Goal: Information Seeking & Learning: Learn about a topic

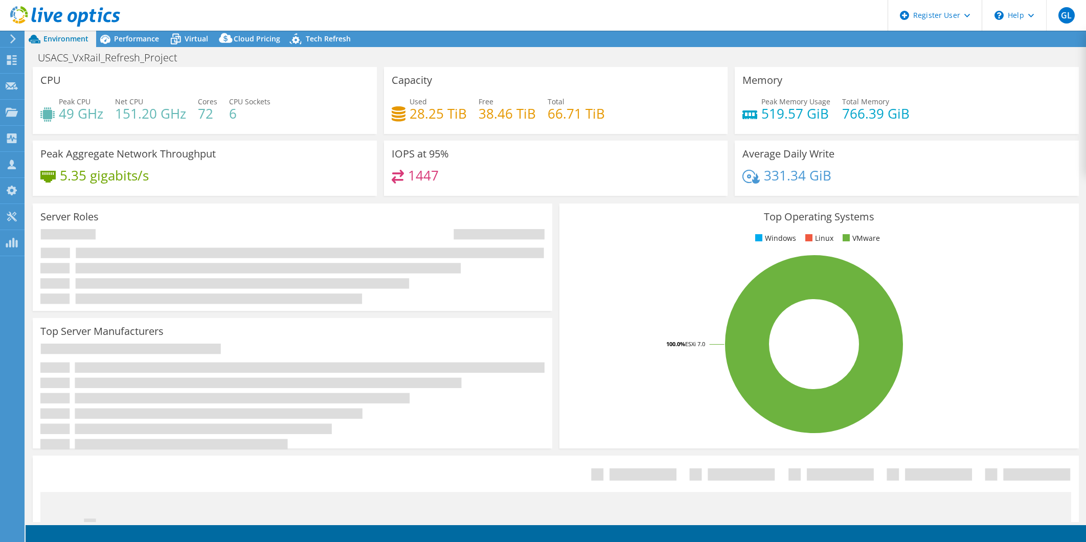
select select "USD"
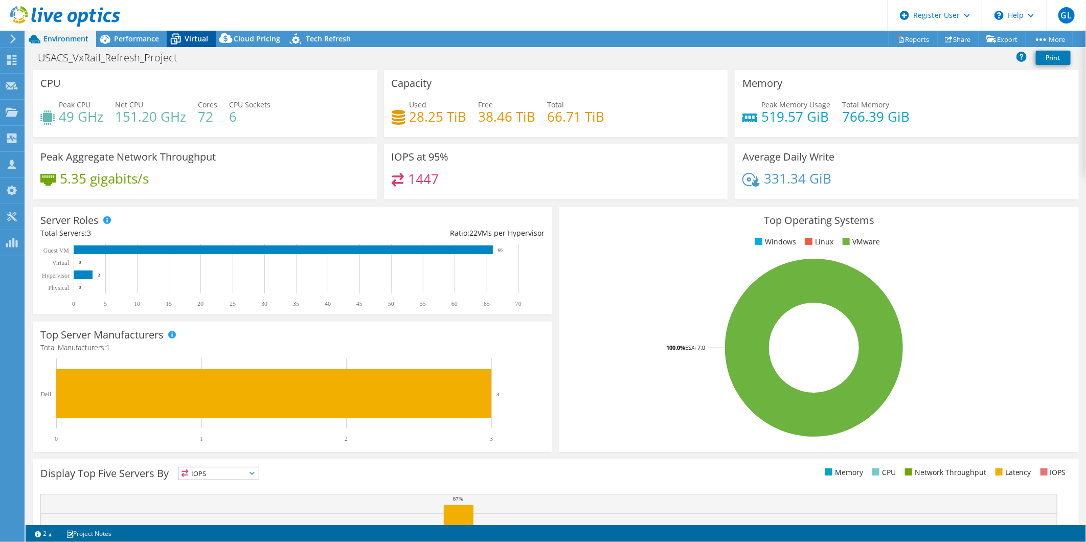
click at [185, 37] on span "Virtual" at bounding box center [197, 39] width 24 height 10
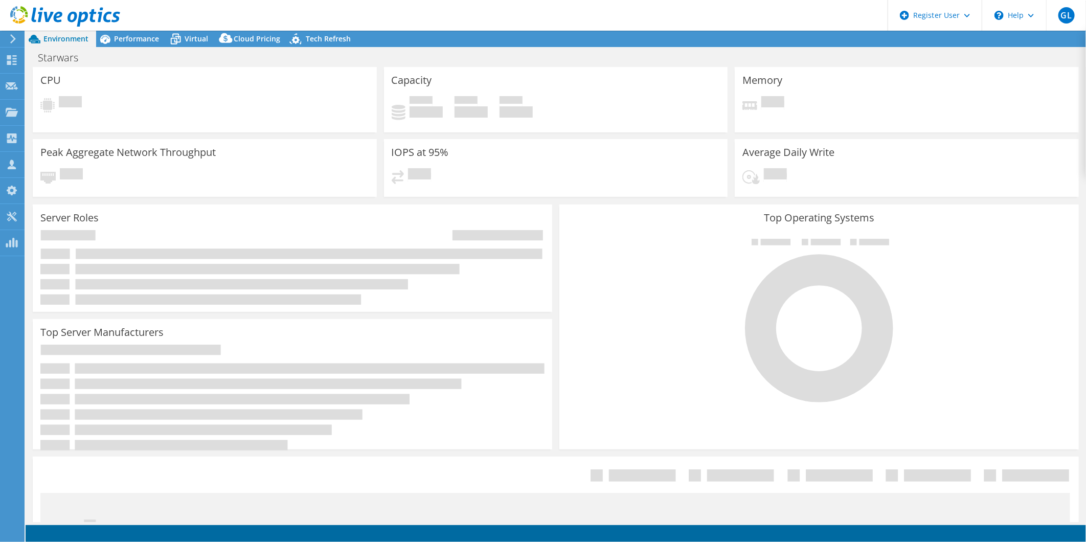
select select "USD"
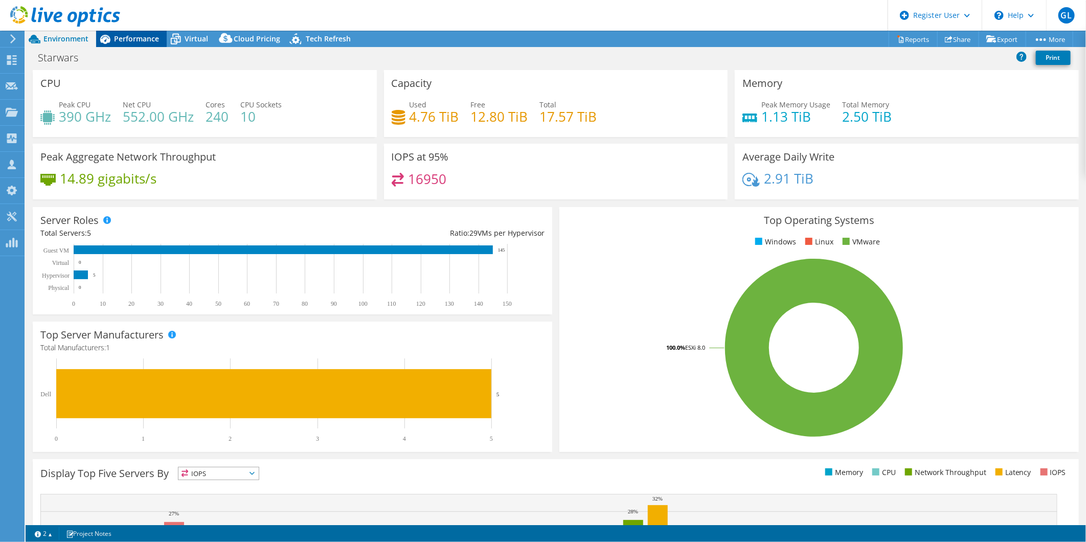
click at [142, 40] on span "Performance" at bounding box center [136, 39] width 45 height 10
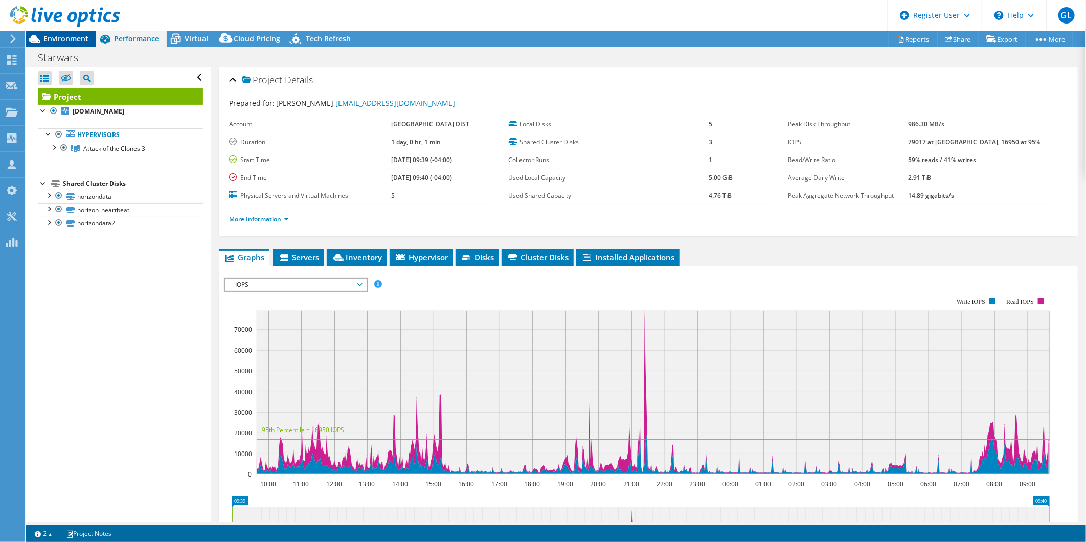
click at [72, 35] on span "Environment" at bounding box center [65, 39] width 45 height 10
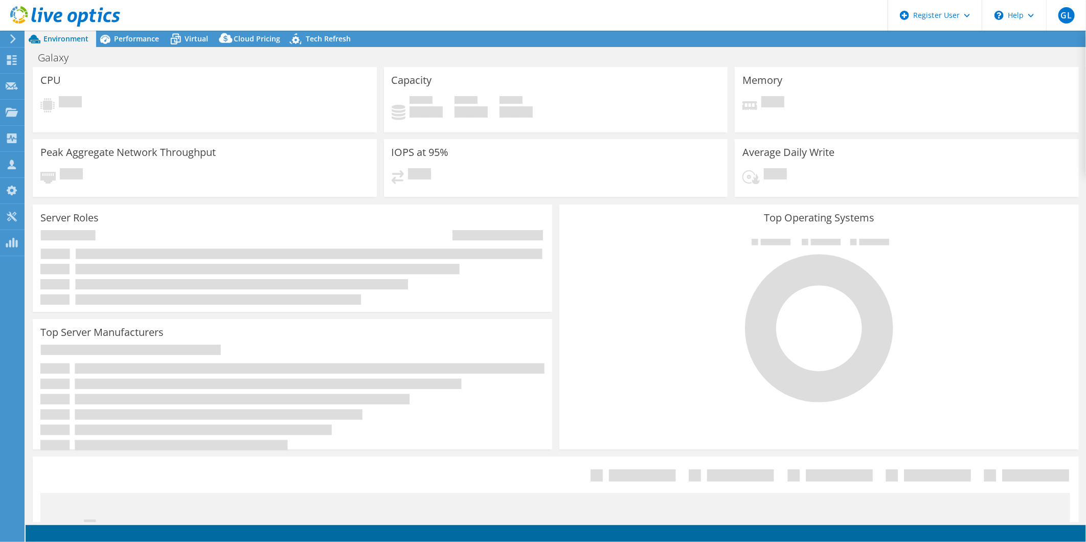
select select "USD"
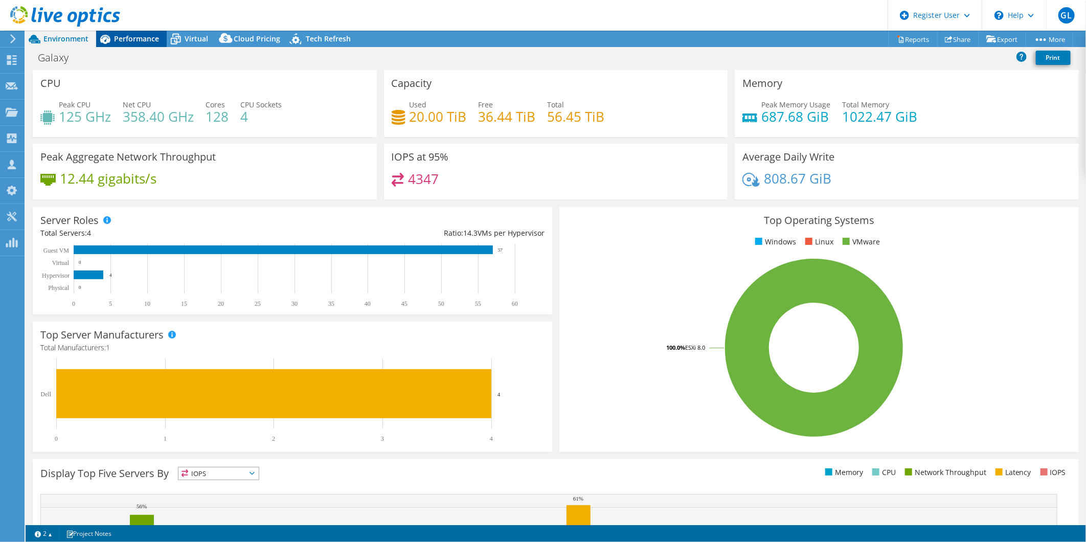
click at [132, 41] on span "Performance" at bounding box center [136, 39] width 45 height 10
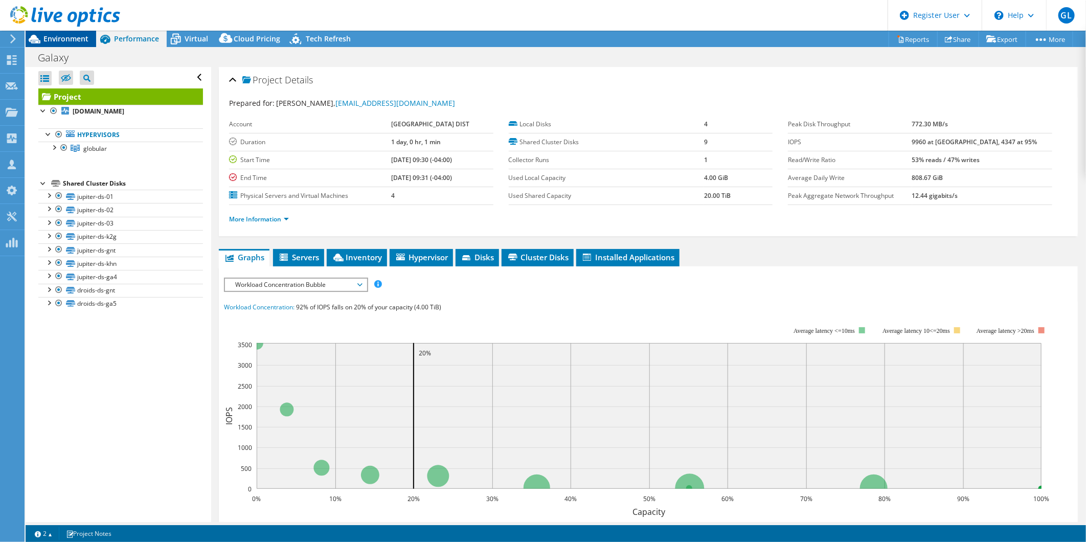
click at [84, 38] on span "Environment" at bounding box center [65, 39] width 45 height 10
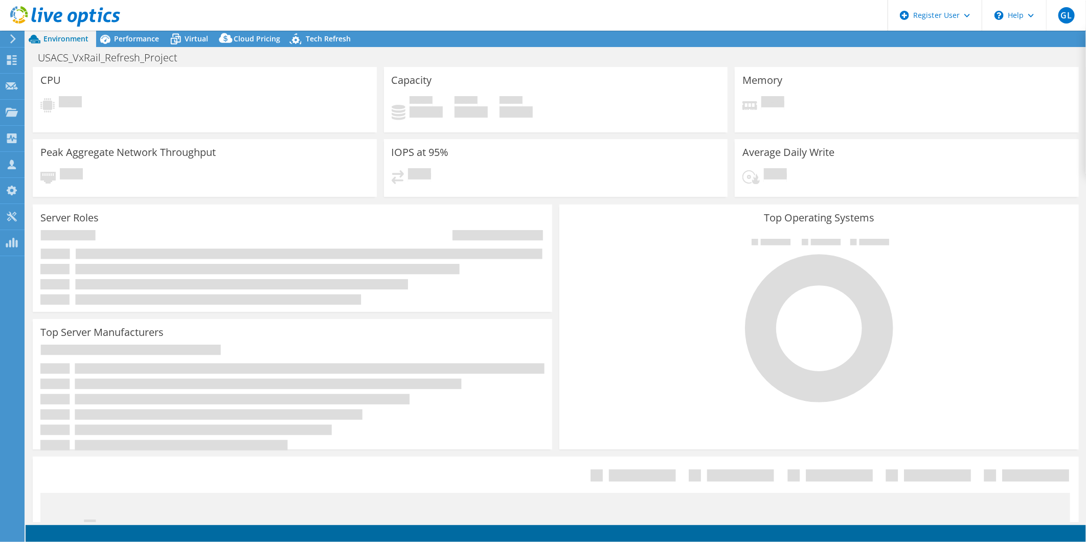
select select "USD"
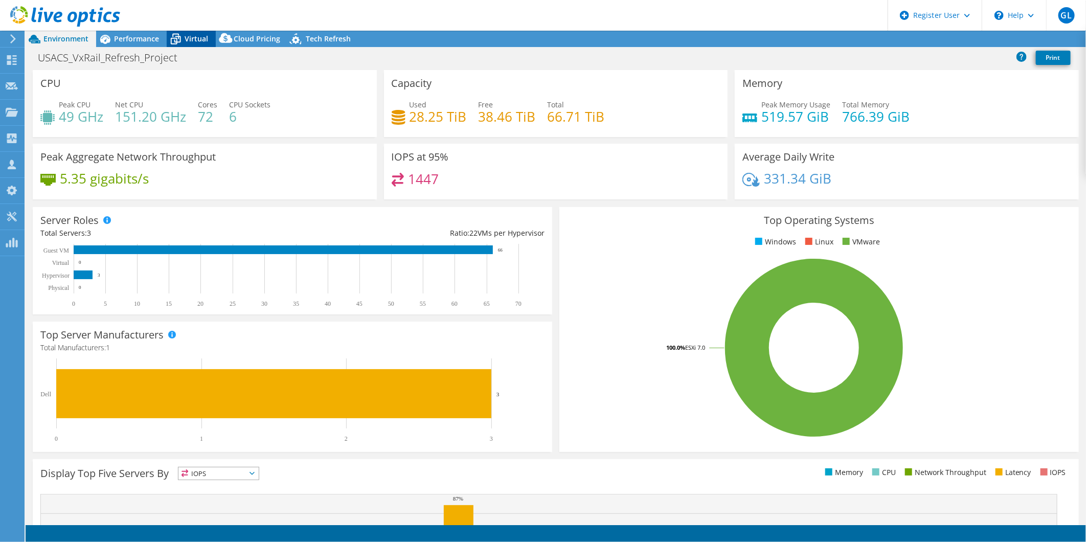
click at [209, 40] on div "Virtual" at bounding box center [191, 39] width 49 height 16
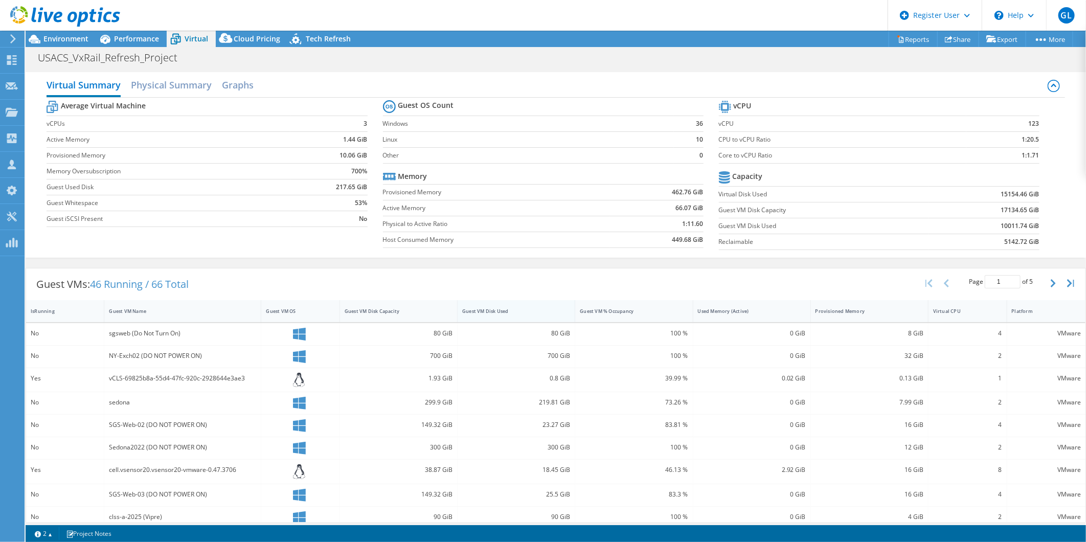
click at [468, 307] on div "Guest VM Disk Used" at bounding box center [510, 311] width 105 height 16
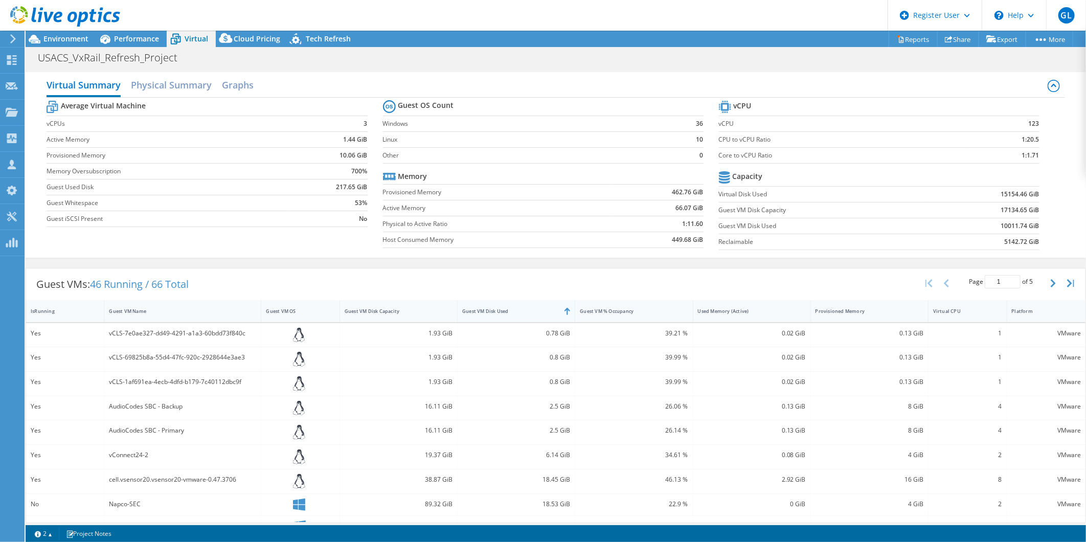
click at [468, 307] on div "Guest VM Disk Used" at bounding box center [510, 311] width 105 height 16
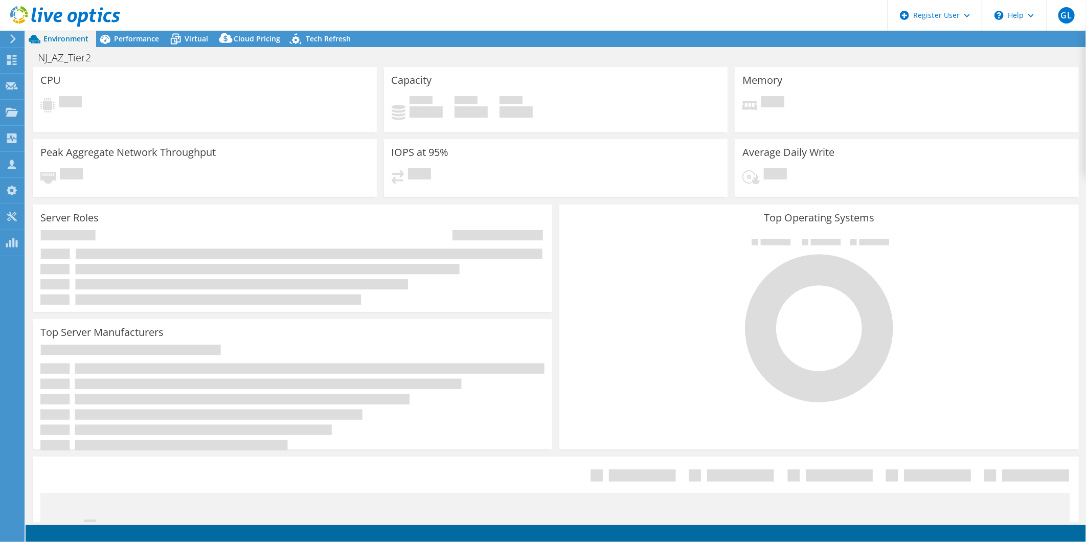
select select "USD"
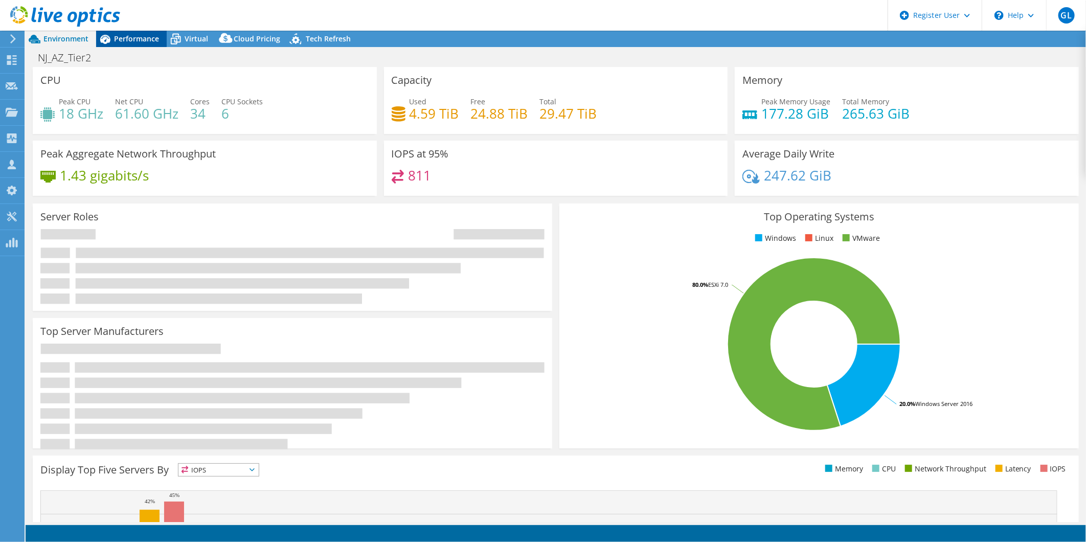
click at [152, 43] on div "Performance" at bounding box center [131, 39] width 71 height 16
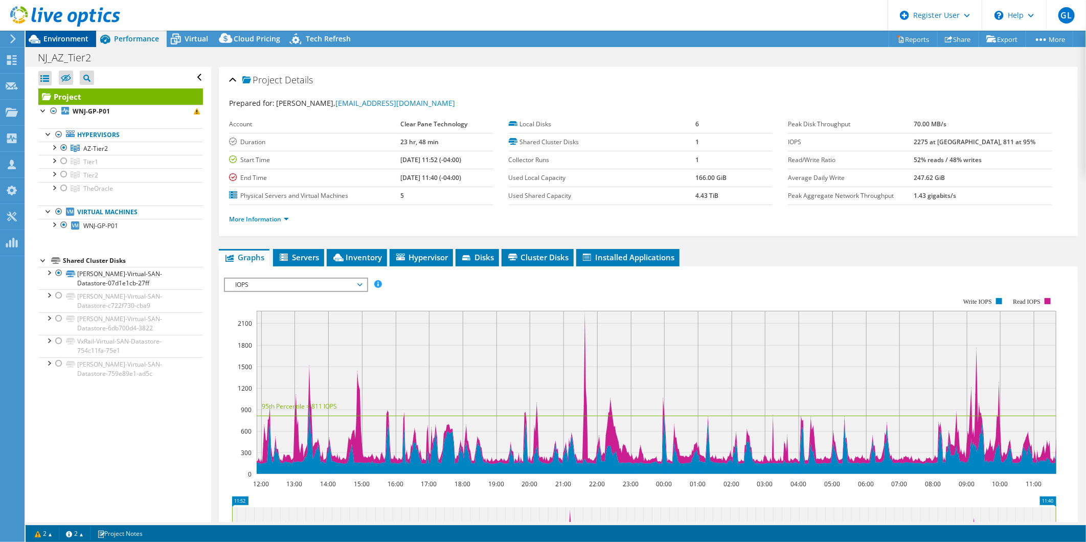
click at [77, 42] on span "Environment" at bounding box center [65, 39] width 45 height 10
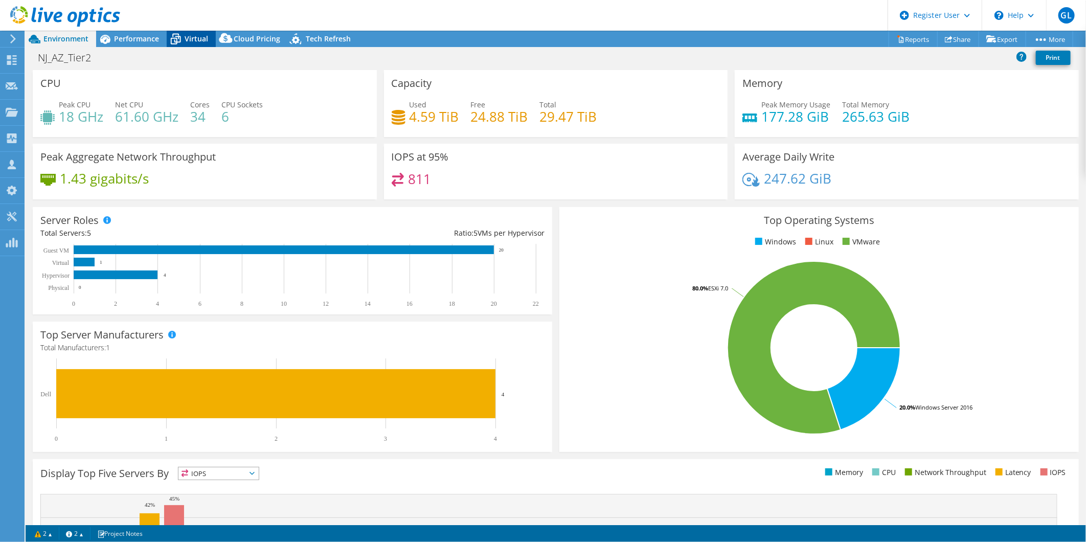
click at [191, 37] on span "Virtual" at bounding box center [197, 39] width 24 height 10
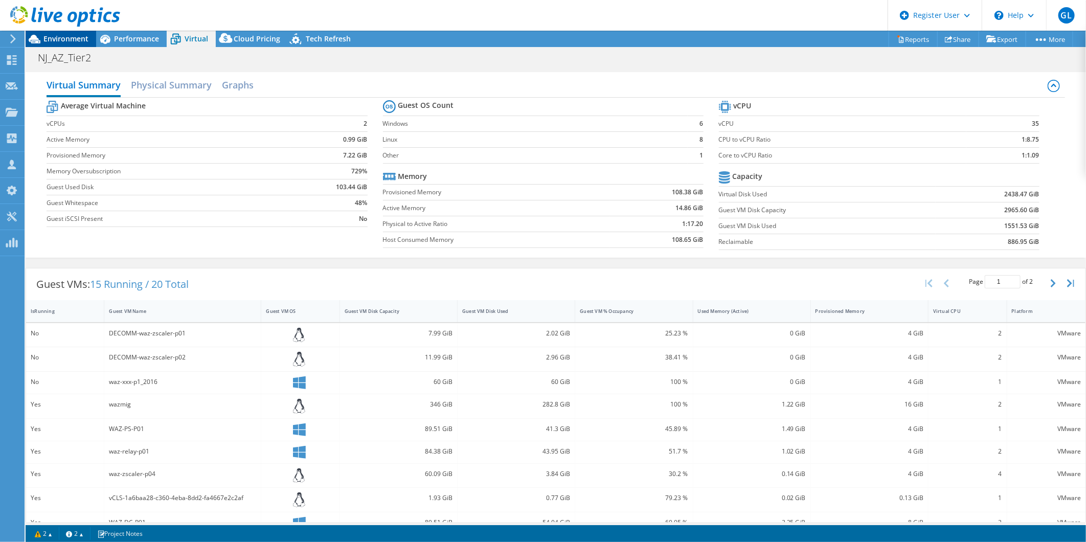
click at [83, 38] on span "Environment" at bounding box center [65, 39] width 45 height 10
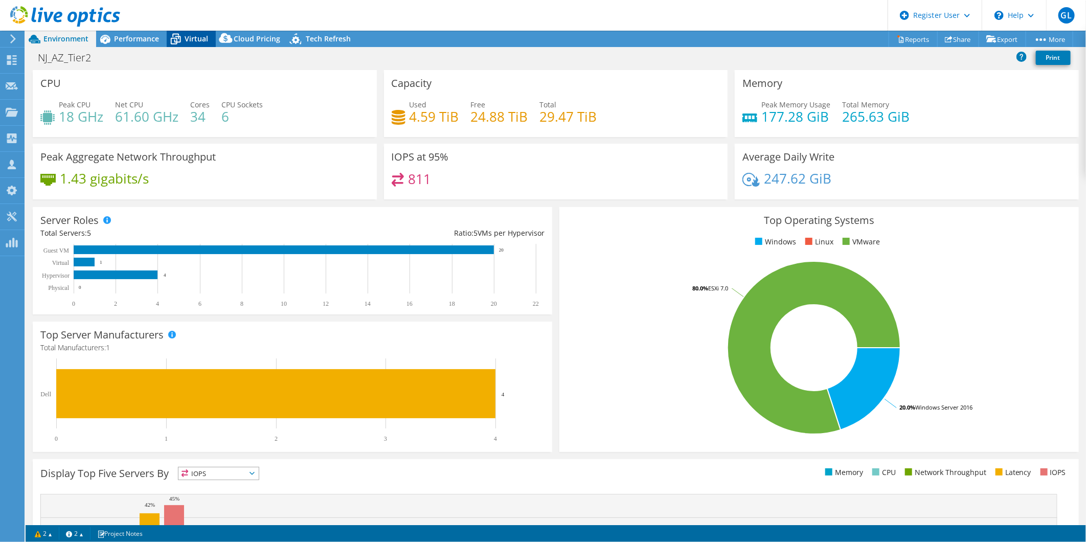
click at [186, 44] on div "Virtual" at bounding box center [191, 39] width 49 height 16
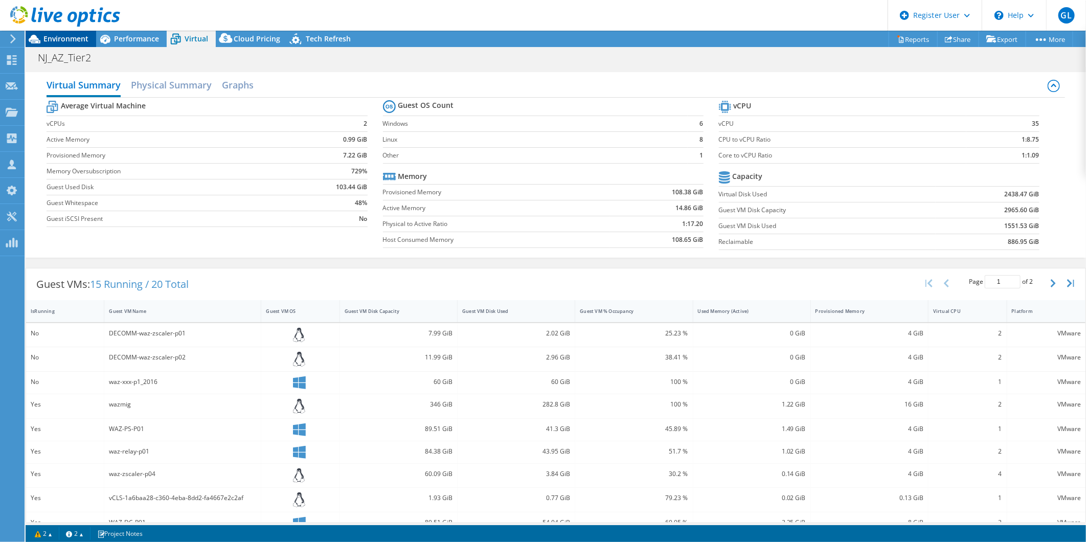
click at [77, 39] on span "Environment" at bounding box center [65, 39] width 45 height 10
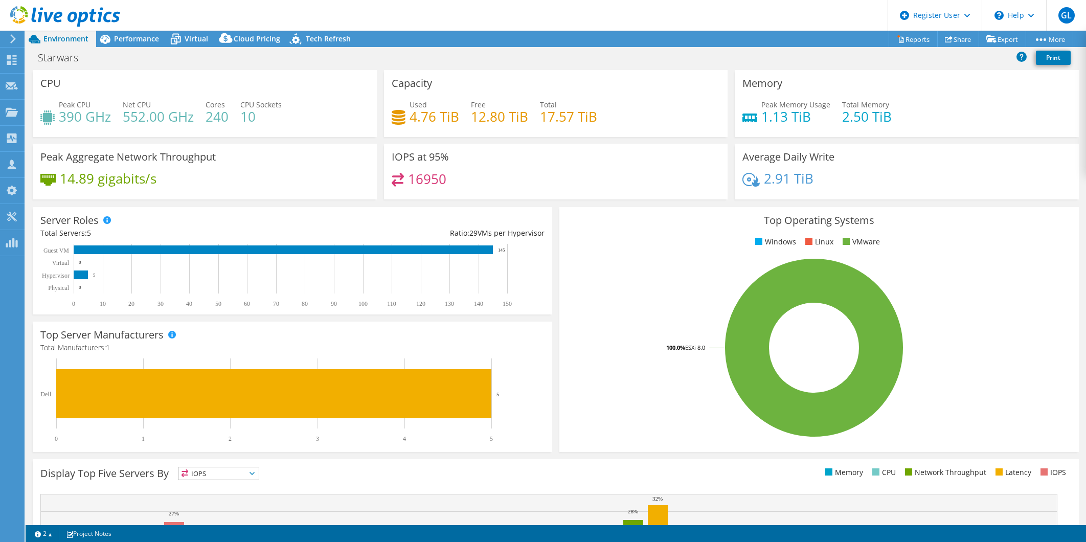
select select "USD"
click at [140, 40] on span "Performance" at bounding box center [136, 39] width 45 height 10
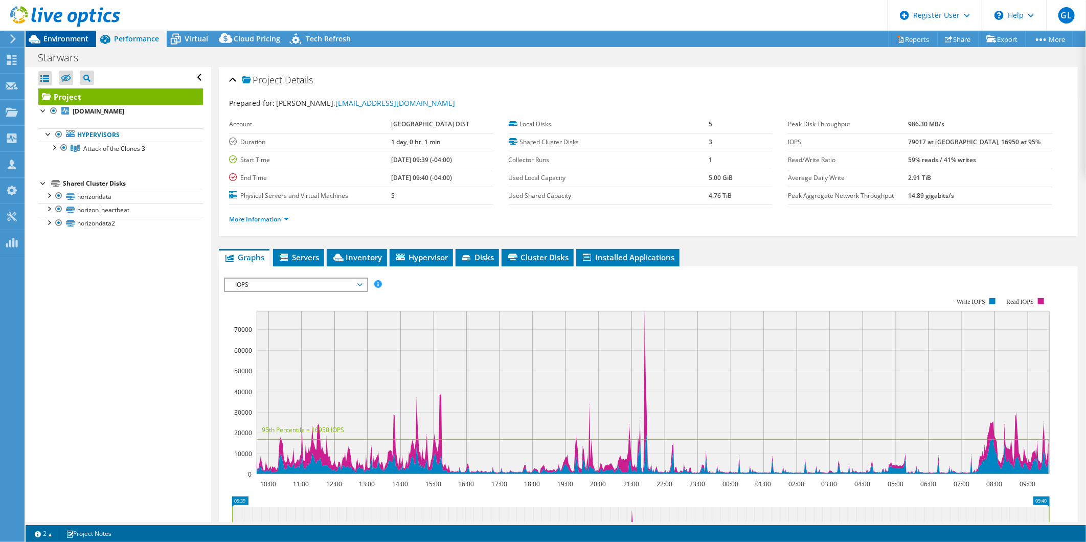
click at [70, 39] on span "Environment" at bounding box center [65, 39] width 45 height 10
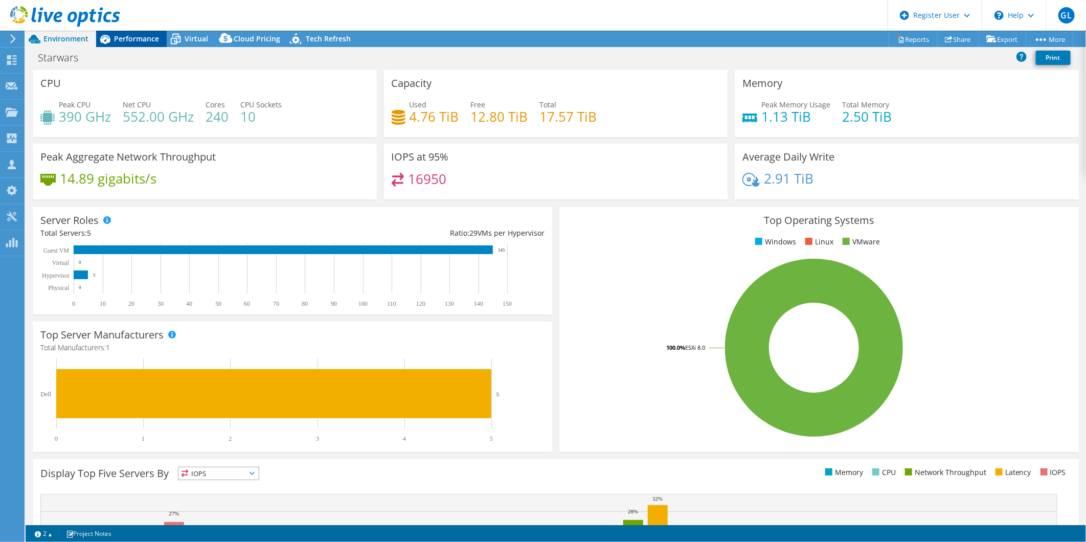
click at [122, 36] on span "Performance" at bounding box center [136, 39] width 45 height 10
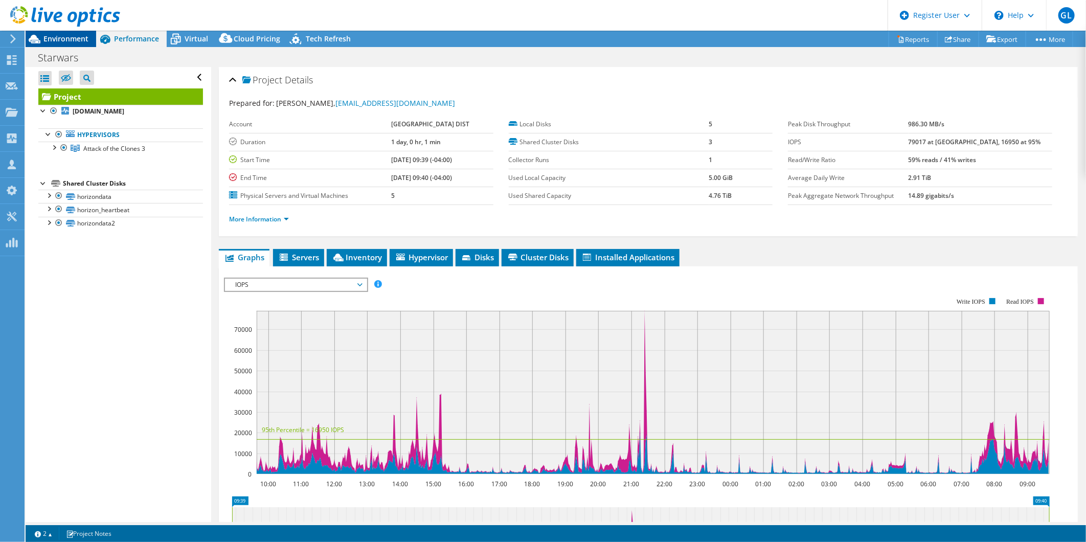
drag, startPoint x: 66, startPoint y: 37, endPoint x: 146, endPoint y: 3, distance: 86.4
click at [66, 37] on span "Environment" at bounding box center [65, 39] width 45 height 10
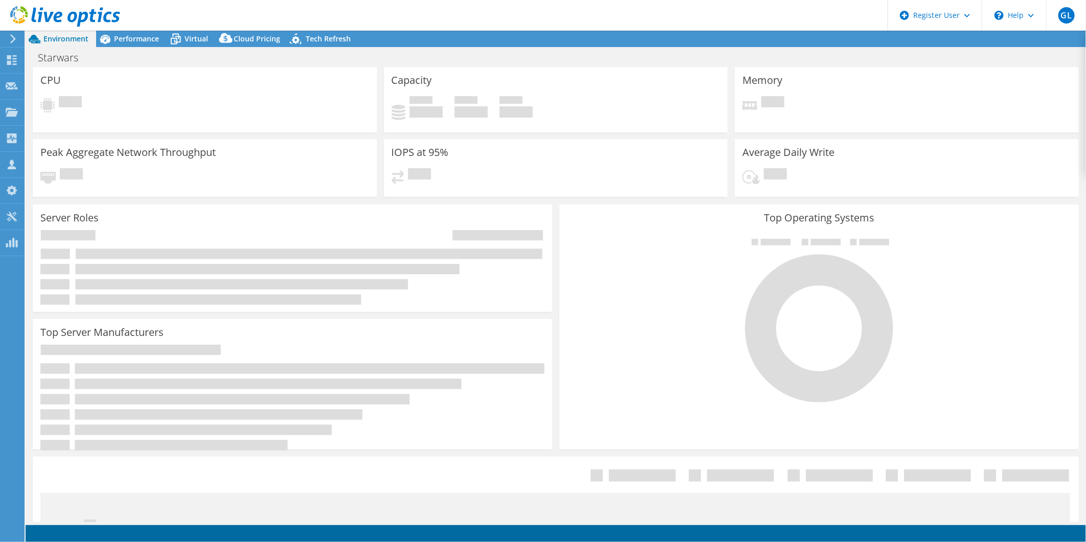
select select "USD"
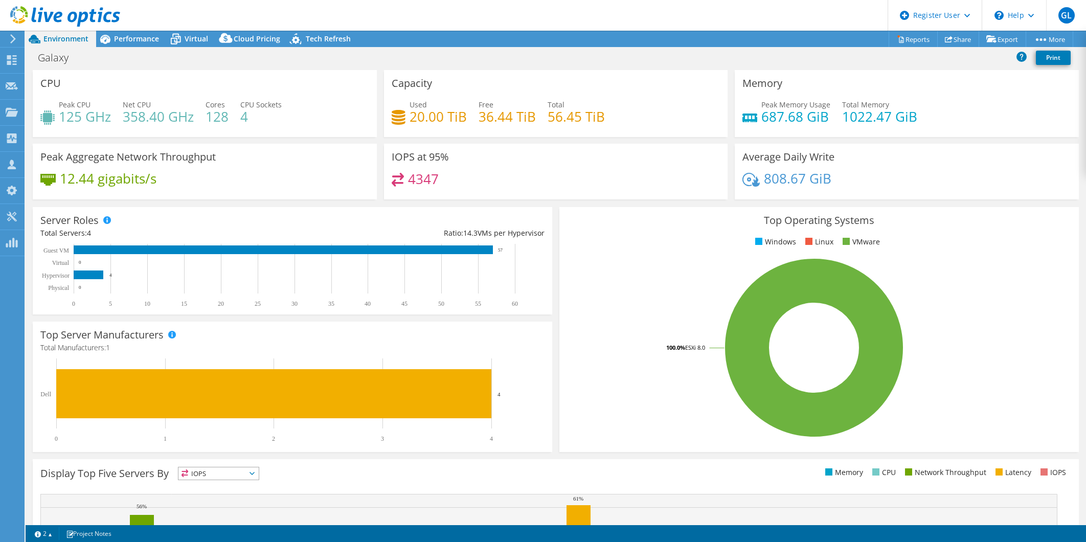
select select "USD"
click at [129, 41] on span "Performance" at bounding box center [136, 39] width 45 height 10
